Goal: Transaction & Acquisition: Download file/media

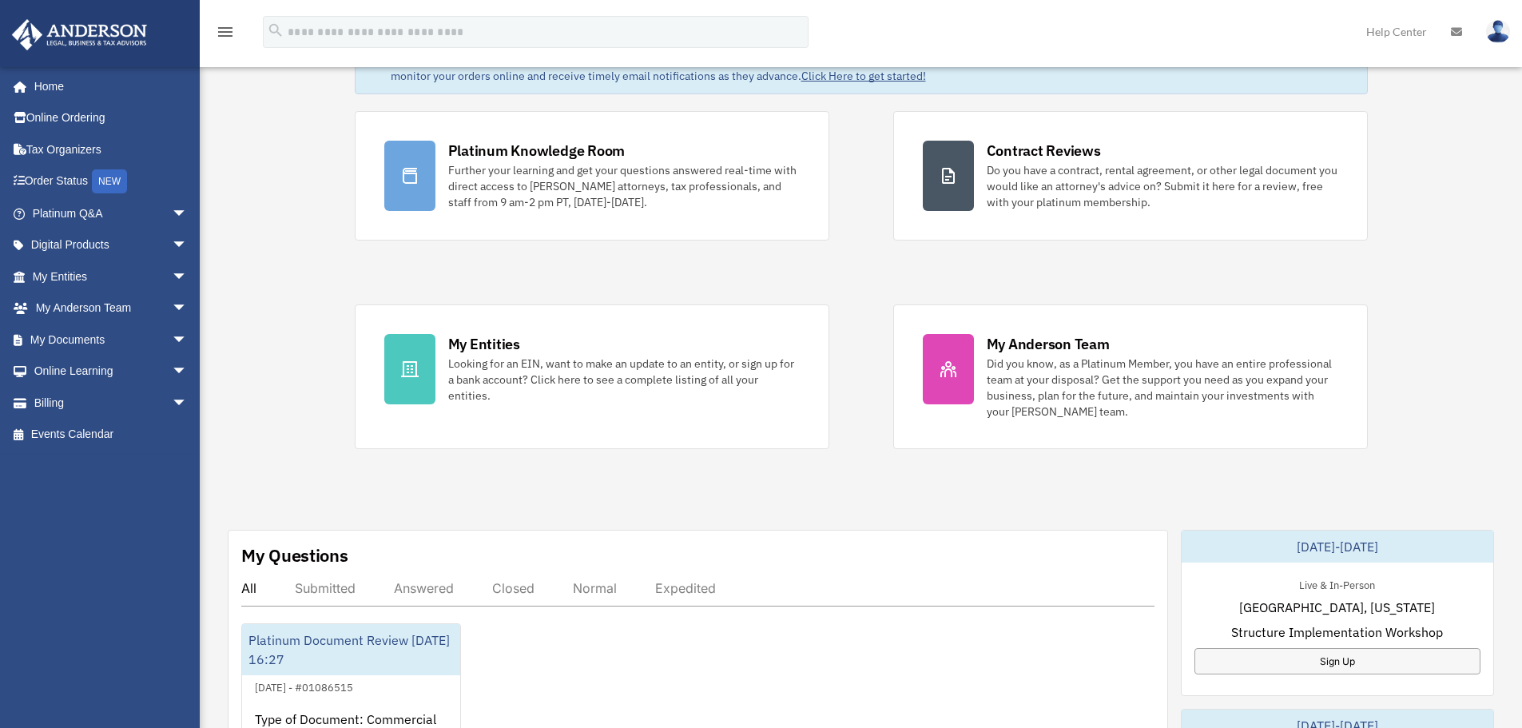
scroll to position [240, 0]
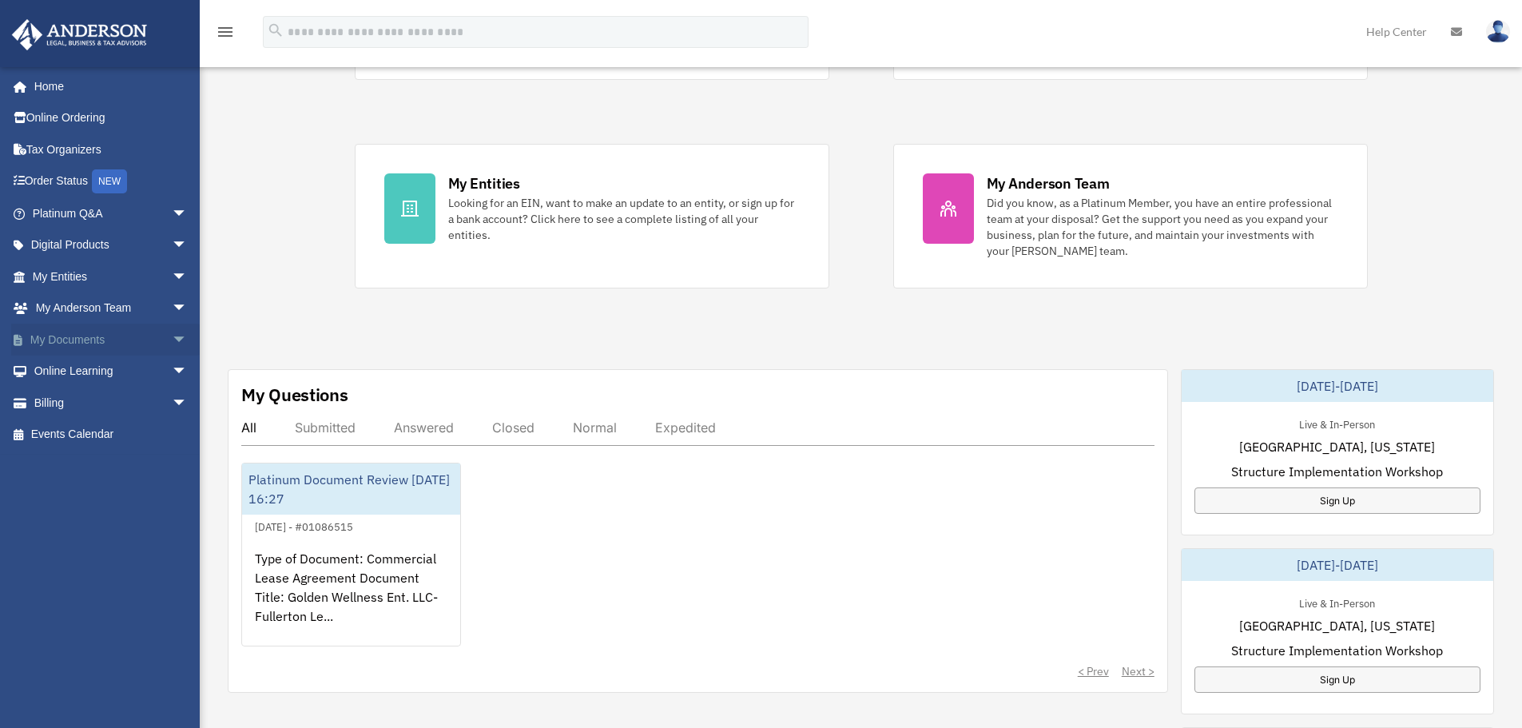
click at [90, 340] on link "My Documents arrow_drop_down" at bounding box center [111, 340] width 200 height 32
click at [172, 337] on span "arrow_drop_down" at bounding box center [188, 340] width 32 height 33
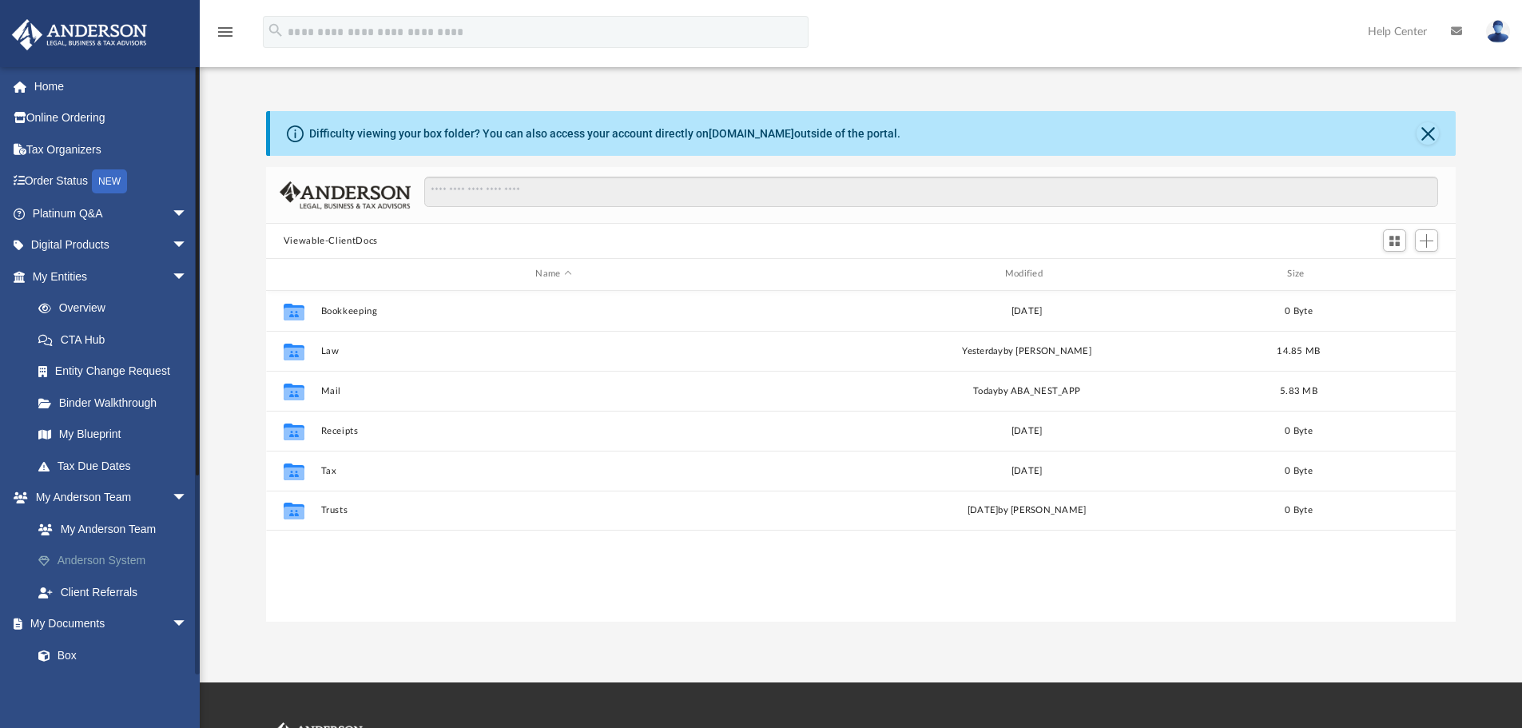
scroll to position [351, 1177]
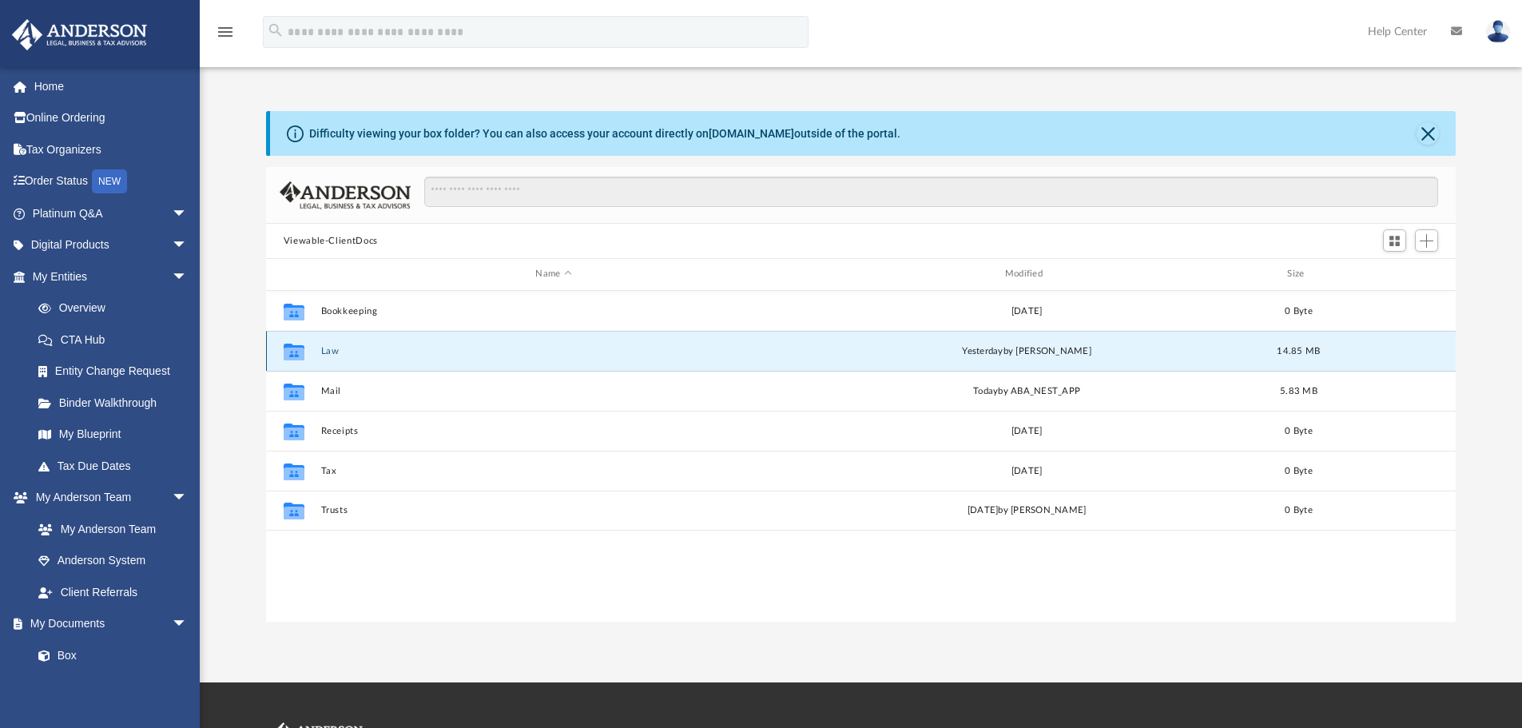
click at [329, 349] on button "Law" at bounding box center [553, 351] width 466 height 10
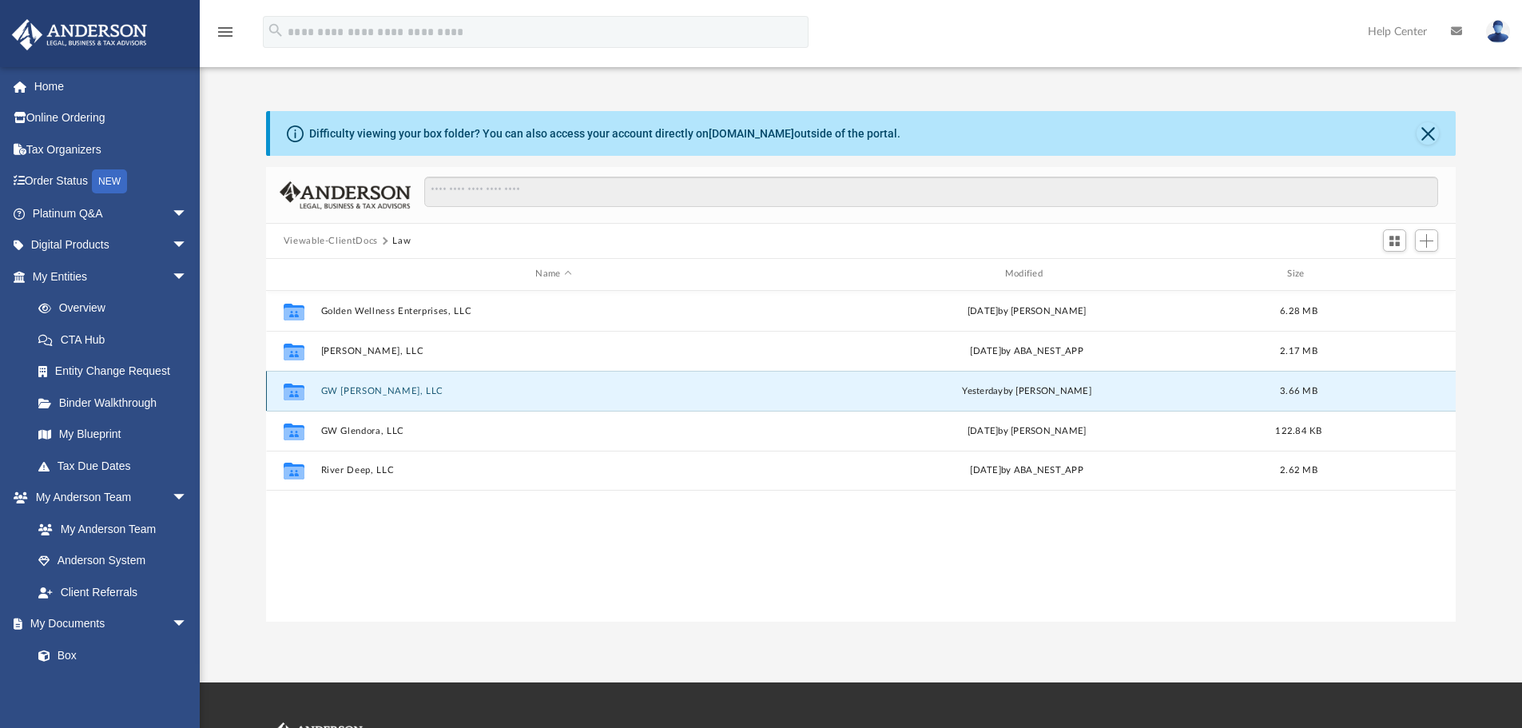
click at [359, 391] on button "GW [PERSON_NAME], LLC" at bounding box center [553, 391] width 466 height 10
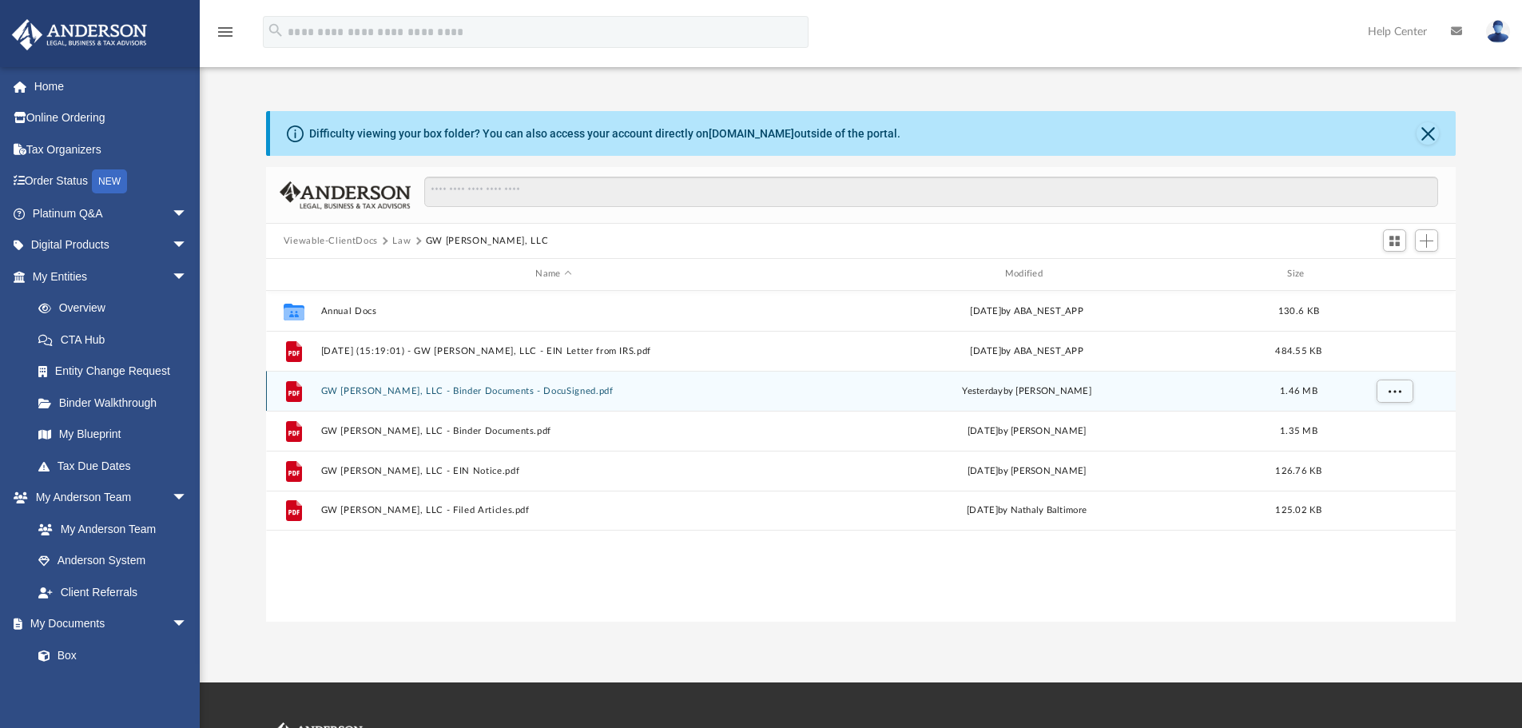
click at [366, 388] on button "GW [PERSON_NAME], LLC - Binder Documents - DocuSigned.pdf" at bounding box center [553, 391] width 466 height 10
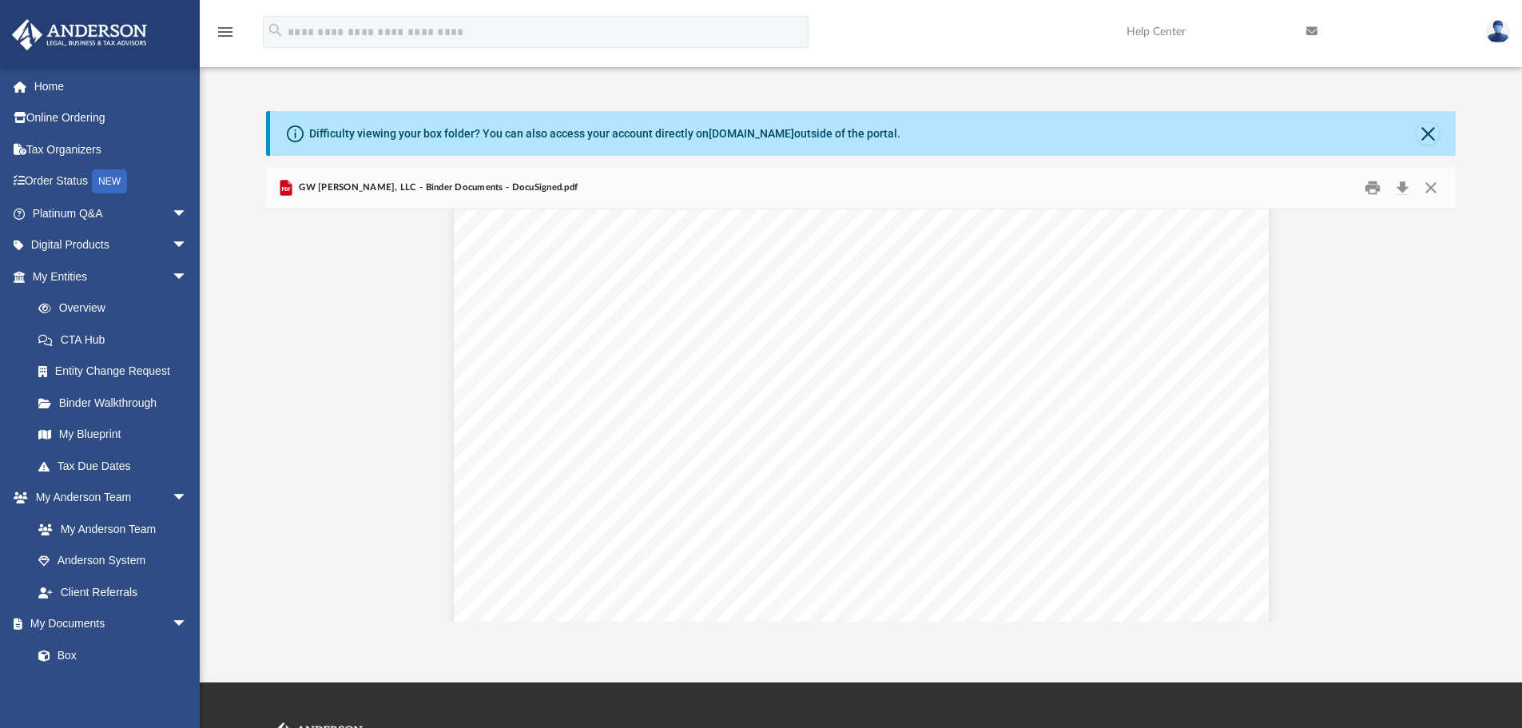
scroll to position [3595, 0]
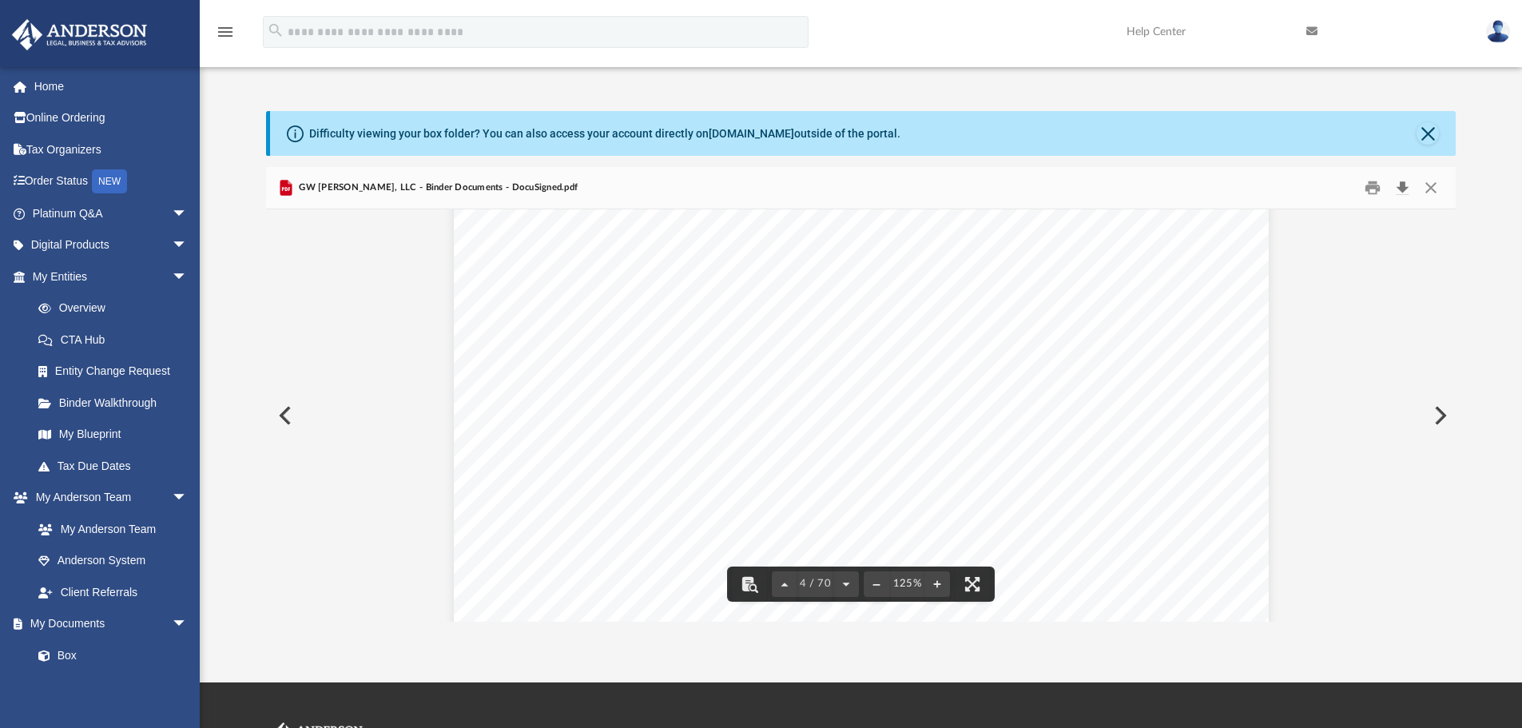
click at [1409, 184] on button "Download" at bounding box center [1401, 188] width 29 height 25
